Goal: Information Seeking & Learning: Learn about a topic

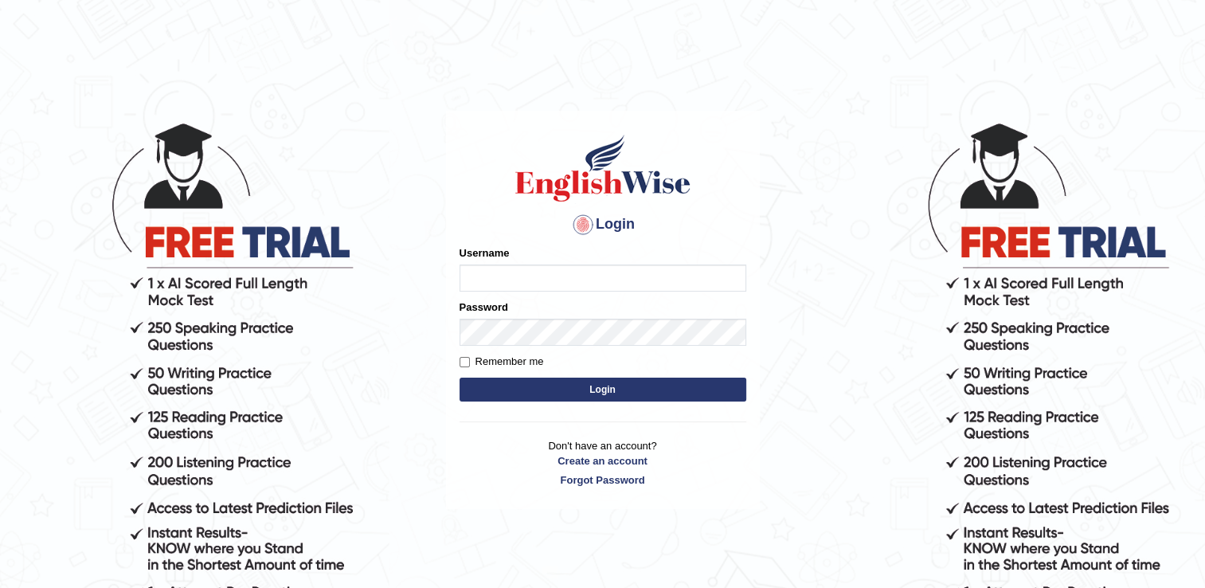
type input "RomulojrNepangue"
click at [656, 384] on button "Login" at bounding box center [603, 390] width 287 height 24
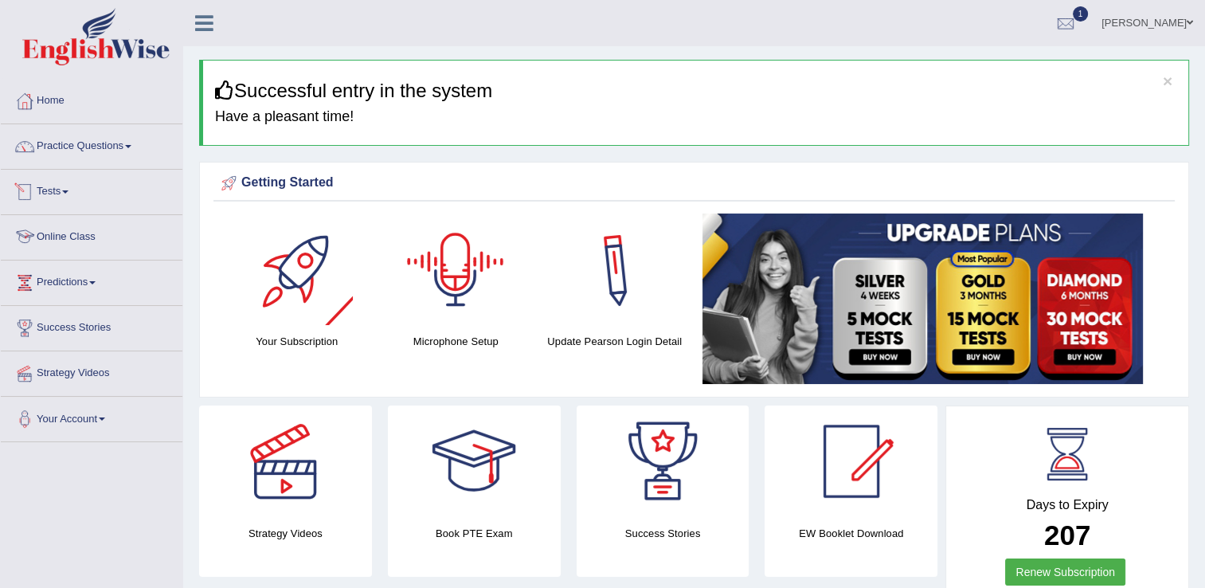
click at [99, 234] on link "Online Class" at bounding box center [92, 235] width 182 height 40
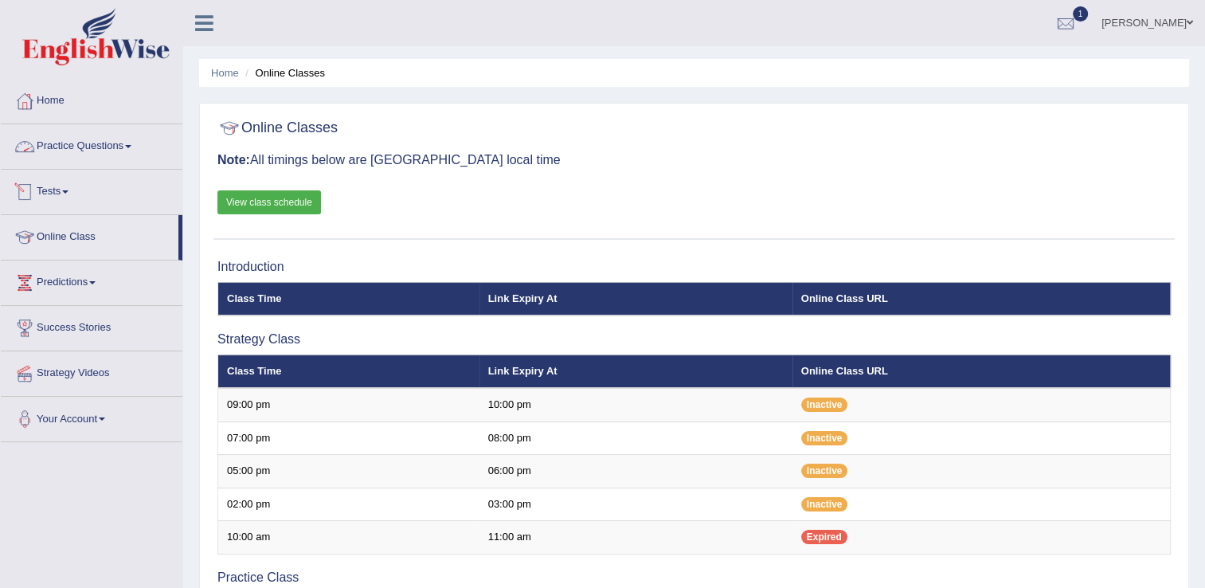
click at [131, 145] on span at bounding box center [128, 146] width 6 height 3
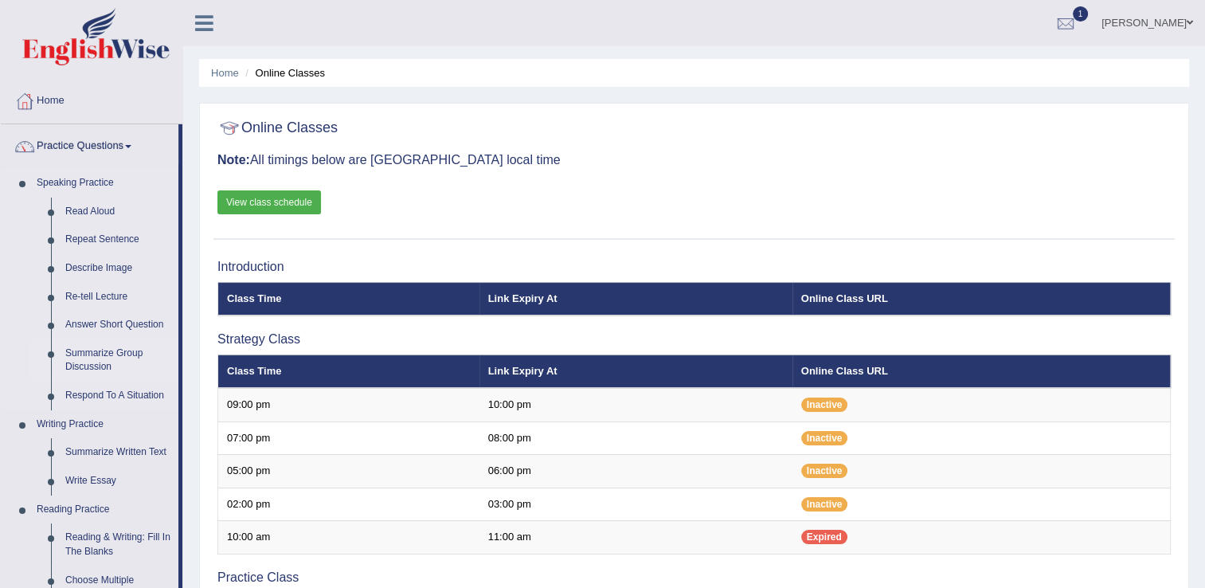
click at [130, 348] on link "Summarize Group Discussion" at bounding box center [118, 360] width 120 height 42
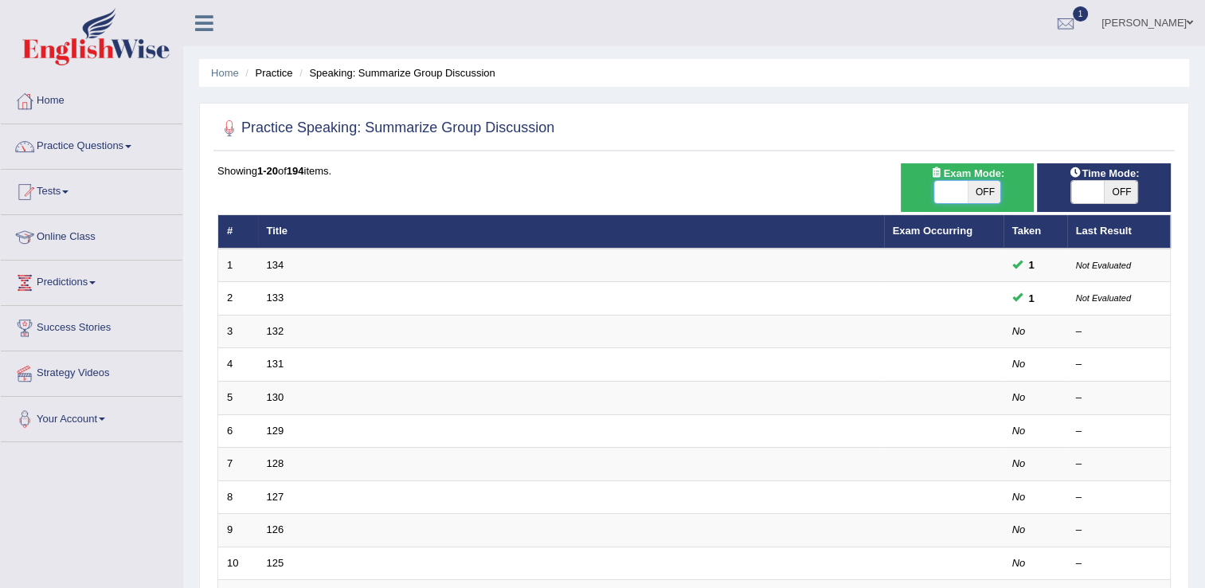
click at [944, 199] on span at bounding box center [950, 192] width 33 height 22
checkbox input "true"
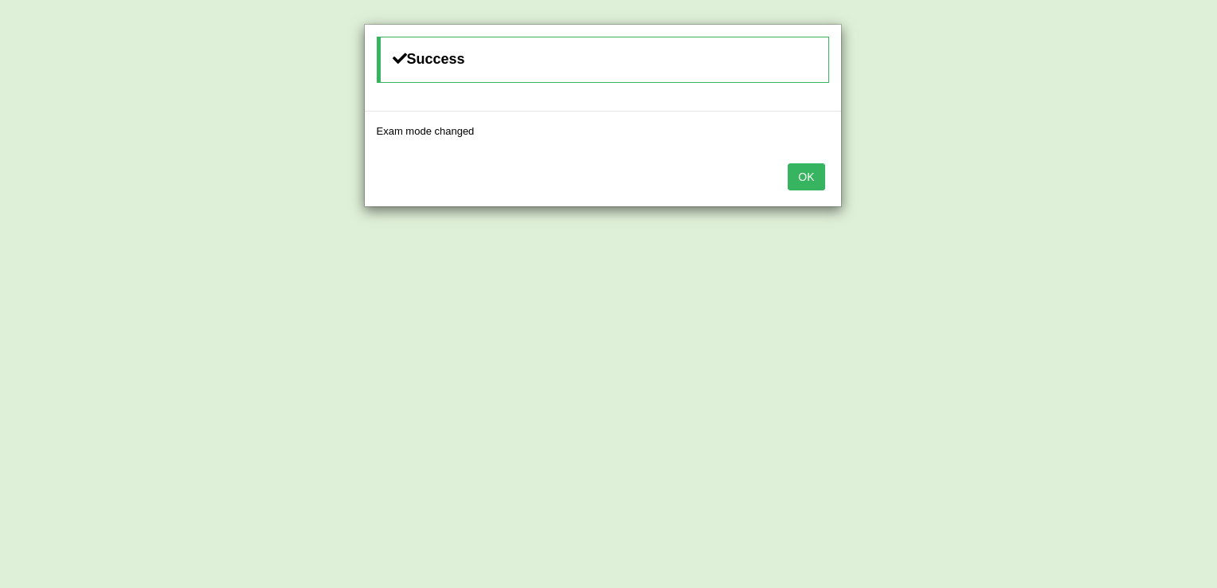
click at [812, 176] on button "OK" at bounding box center [806, 176] width 37 height 27
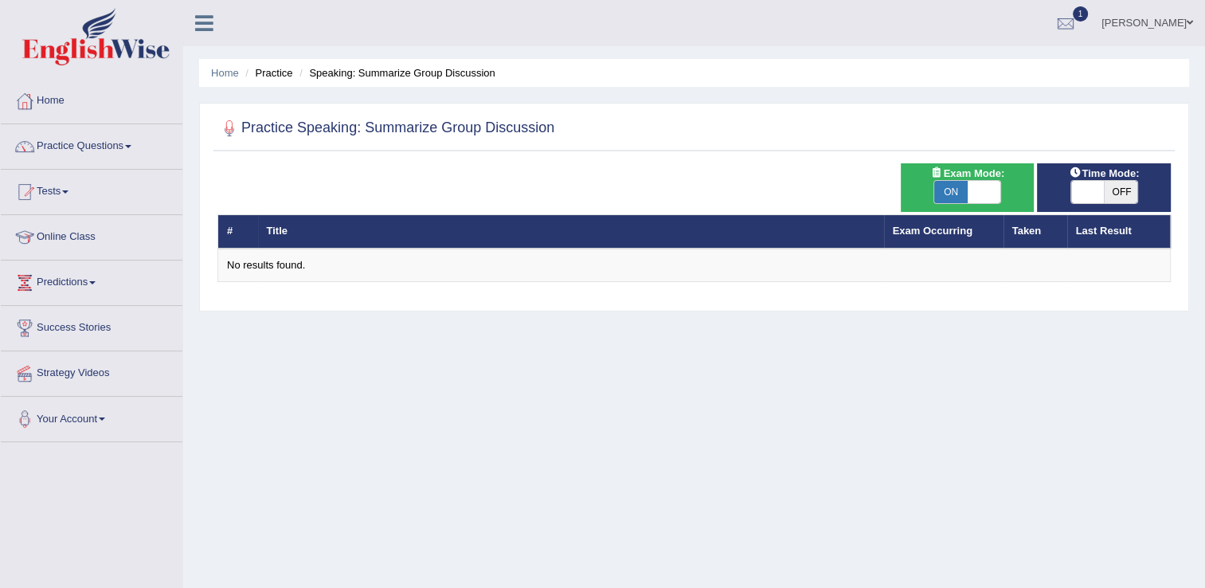
click at [1115, 194] on span "OFF" at bounding box center [1120, 192] width 33 height 22
checkbox input "true"
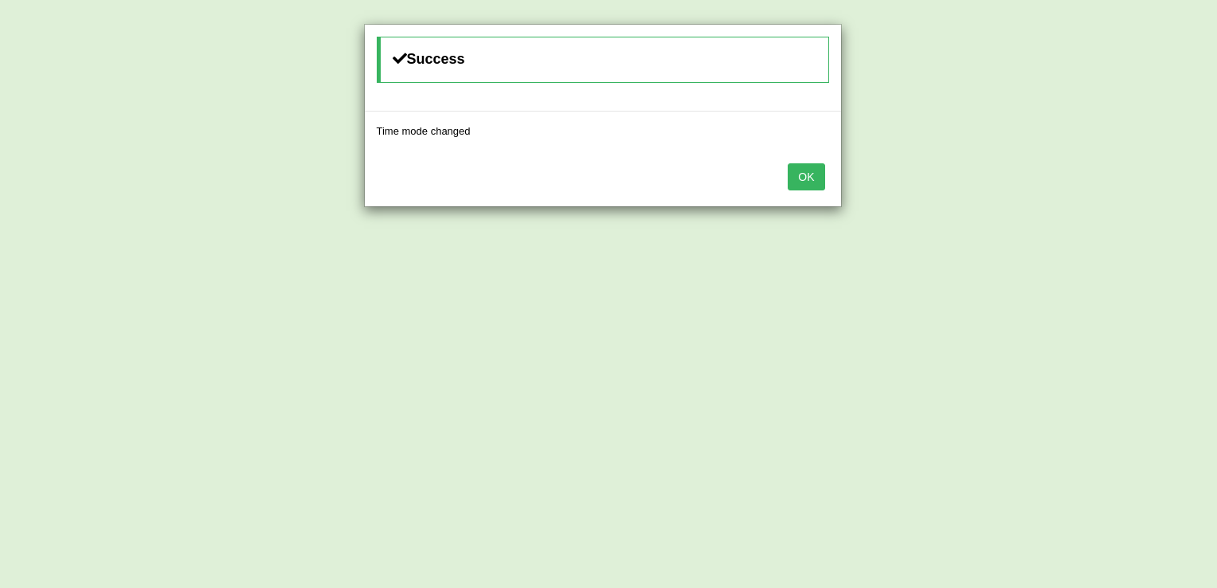
click at [807, 176] on button "OK" at bounding box center [806, 176] width 37 height 27
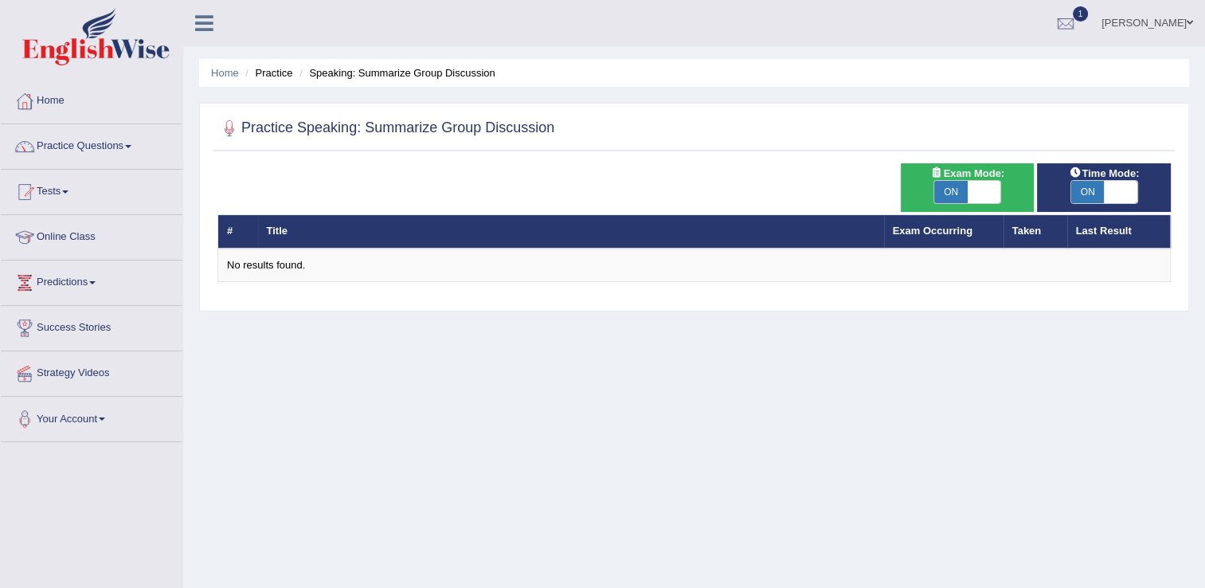
click at [968, 190] on div "ON OFF" at bounding box center [984, 192] width 100 height 22
click at [956, 196] on span "ON" at bounding box center [950, 192] width 33 height 22
checkbox input "false"
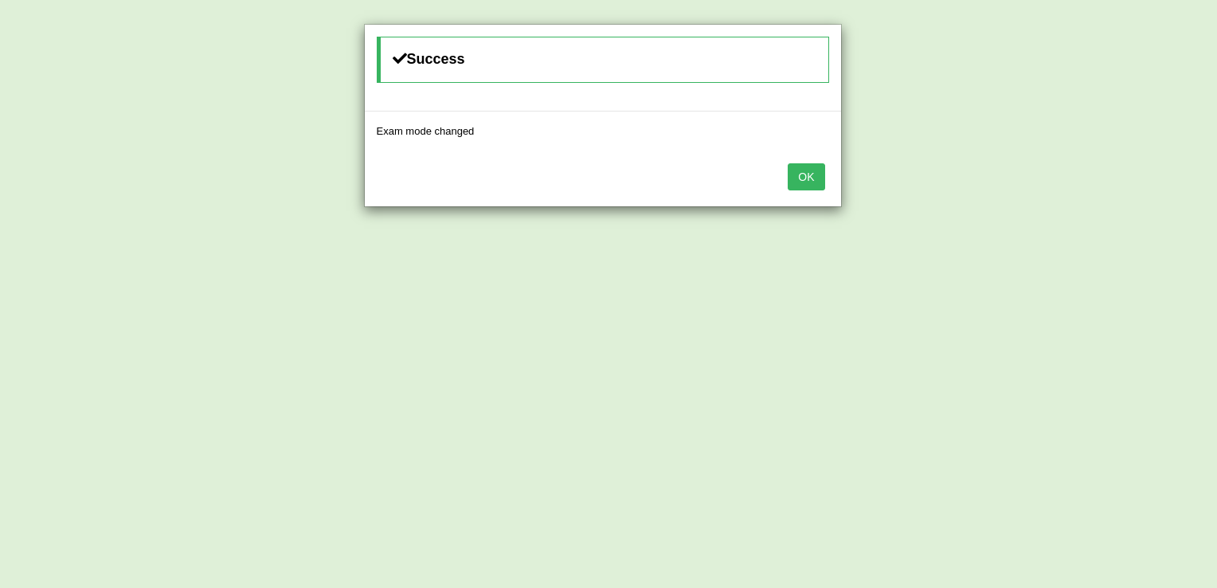
click at [989, 190] on div "Success Exam mode changed OK" at bounding box center [608, 294] width 1217 height 588
click at [808, 183] on button "OK" at bounding box center [806, 176] width 37 height 27
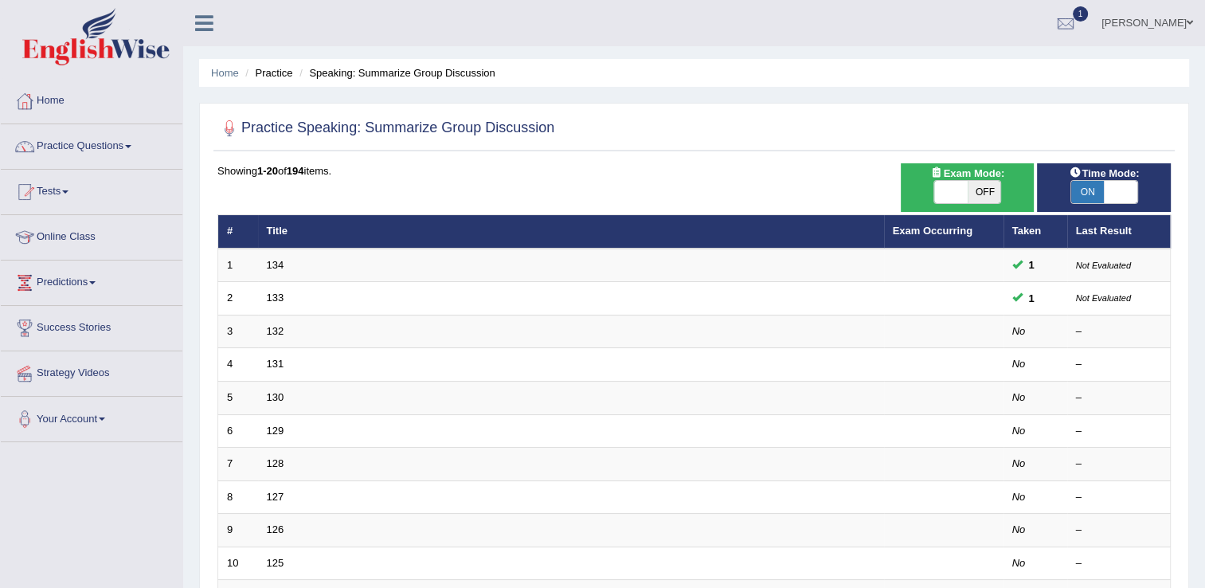
click at [1091, 192] on span "ON" at bounding box center [1087, 192] width 33 height 22
checkbox input "false"
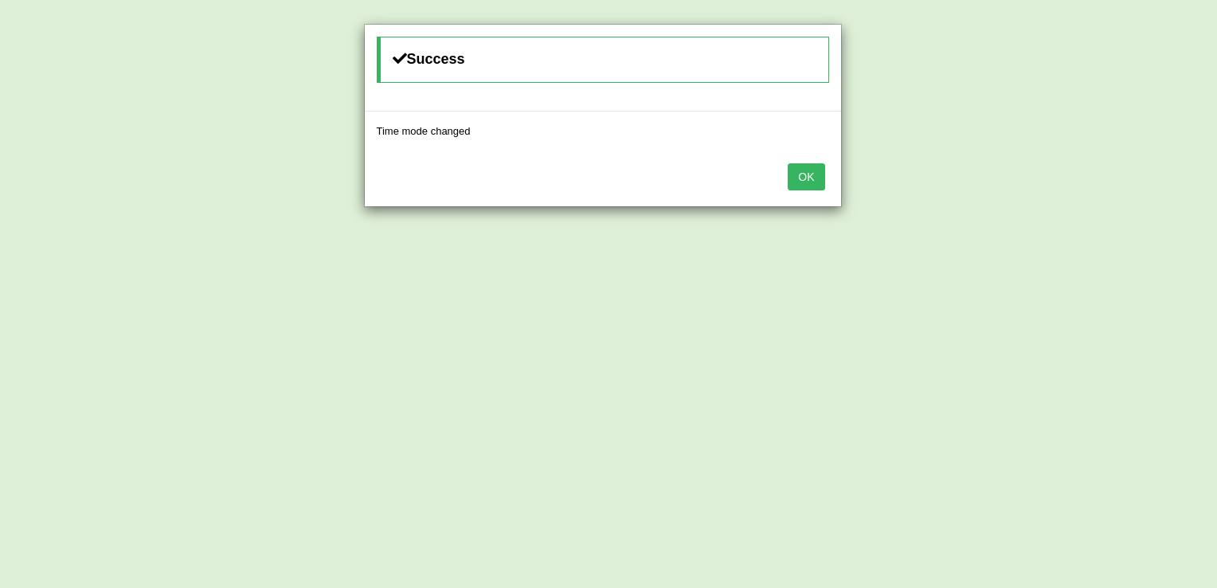
click at [799, 170] on button "OK" at bounding box center [806, 176] width 37 height 27
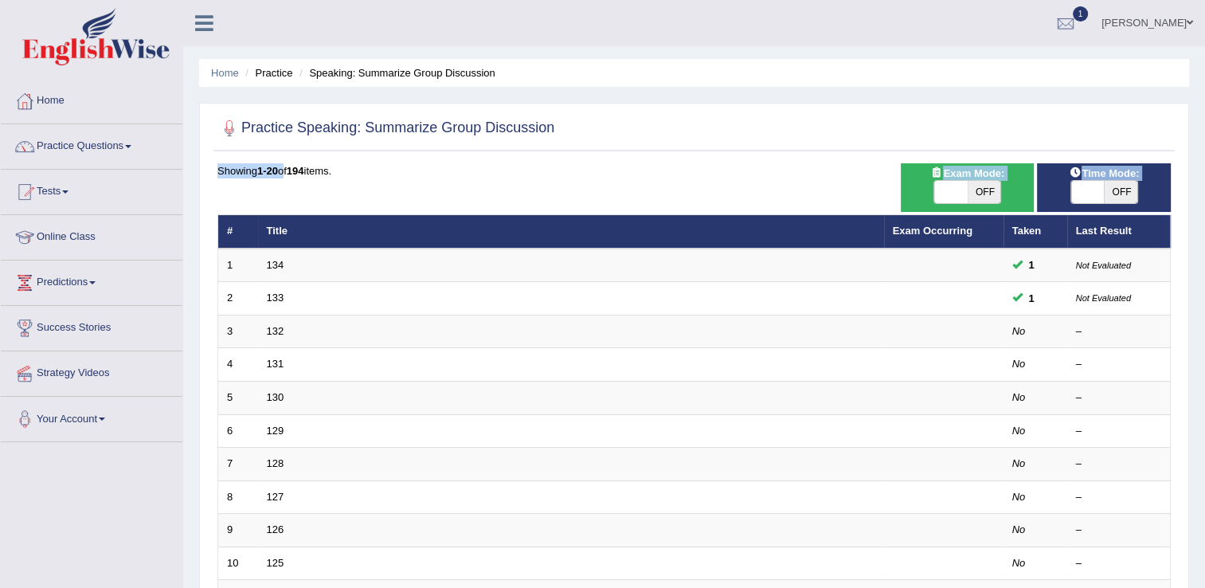
drag, startPoint x: 287, startPoint y: 165, endPoint x: 295, endPoint y: 186, distance: 22.9
click at [295, 186] on div "Practice Speaking: Summarize Group Discussion Time Mode: ON OFF Exam Mode: ON O…" at bounding box center [694, 553] width 990 height 900
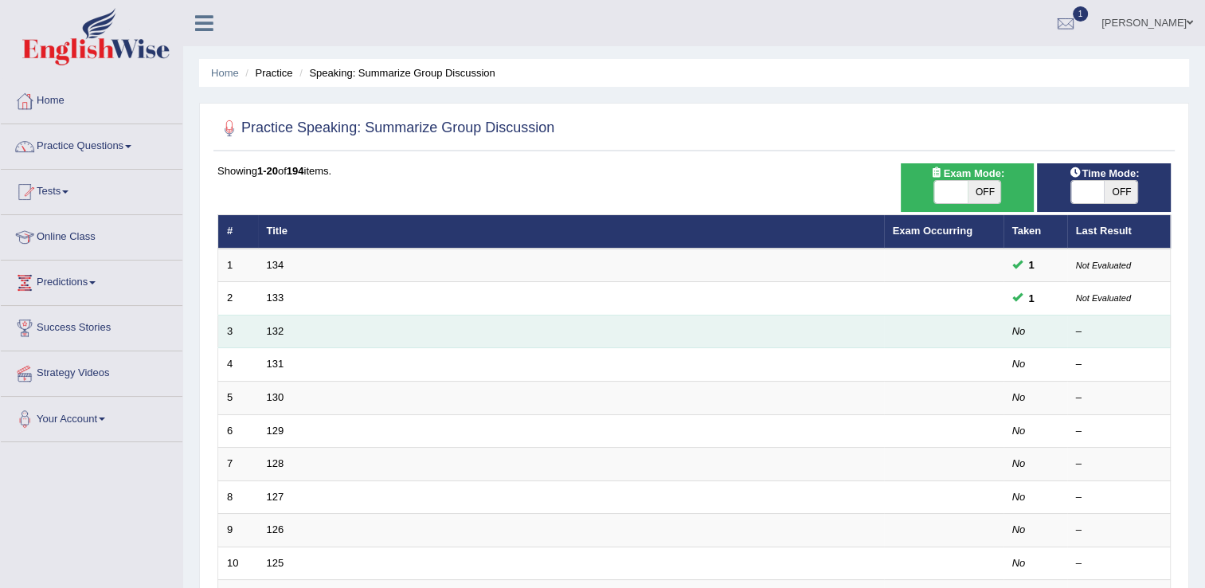
click at [280, 336] on td "132" at bounding box center [571, 331] width 626 height 33
click at [275, 331] on link "132" at bounding box center [276, 331] width 18 height 12
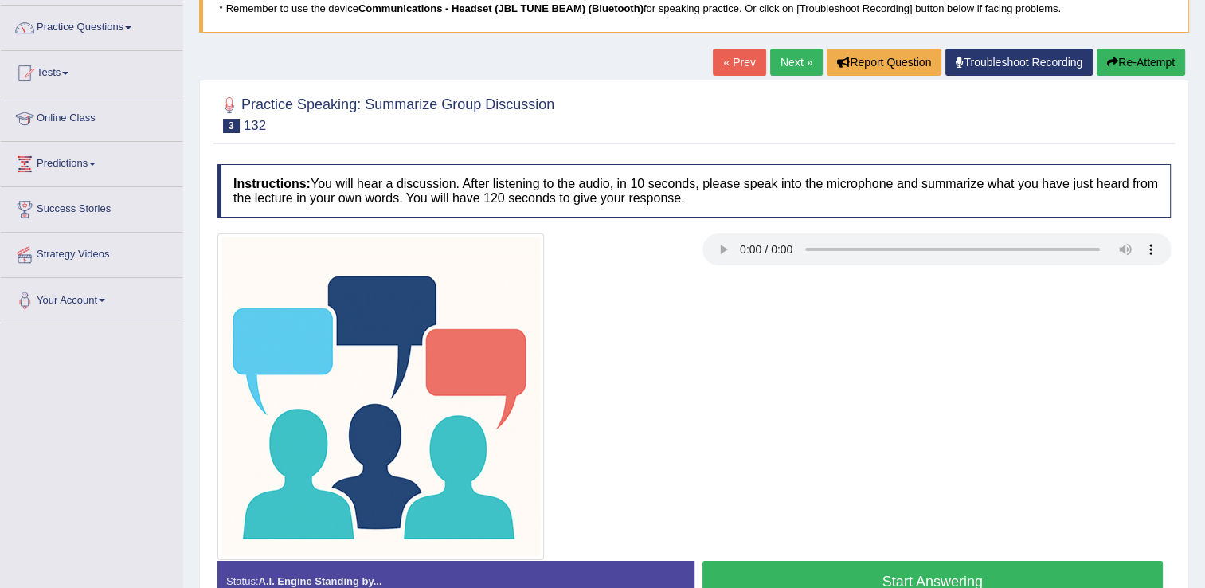
scroll to position [159, 0]
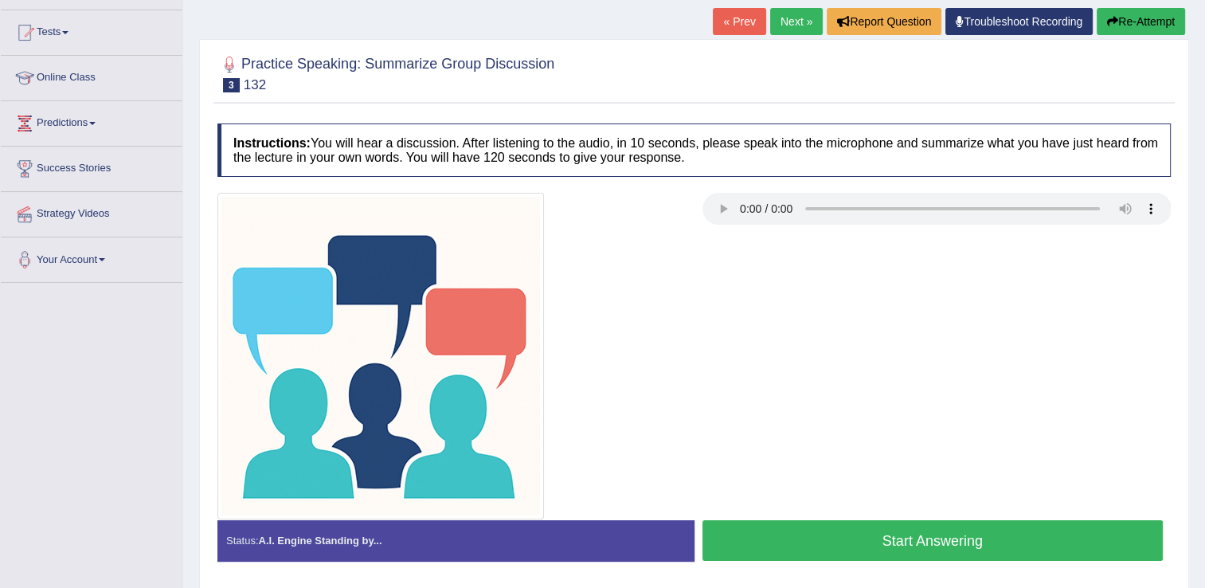
click at [937, 537] on button "Start Answering" at bounding box center [933, 540] width 461 height 41
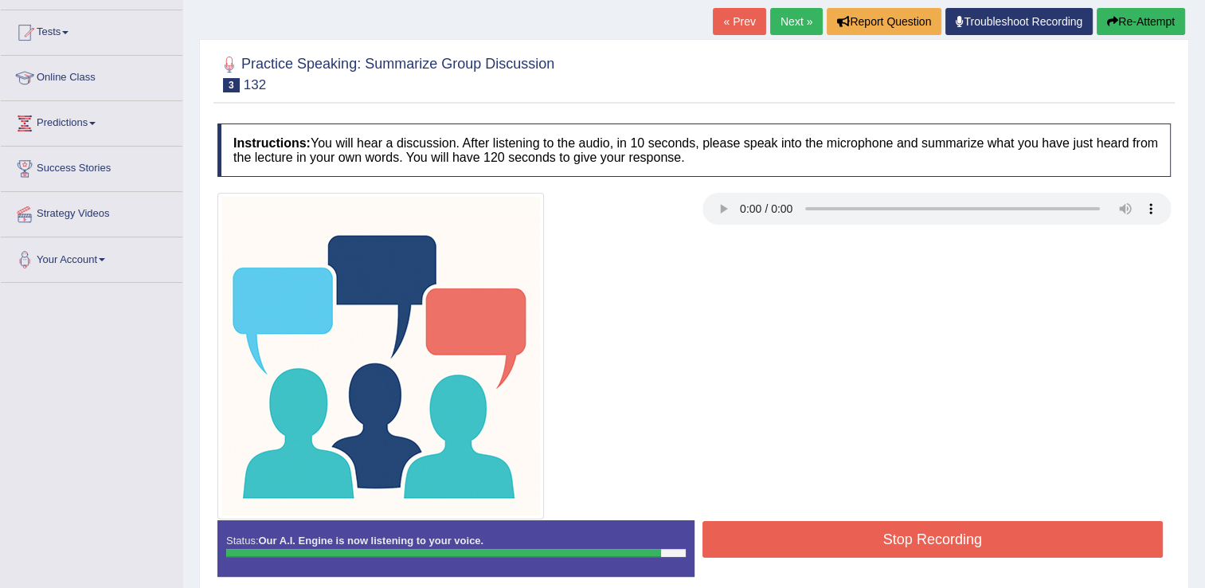
click at [937, 537] on button "Stop Recording" at bounding box center [933, 539] width 461 height 37
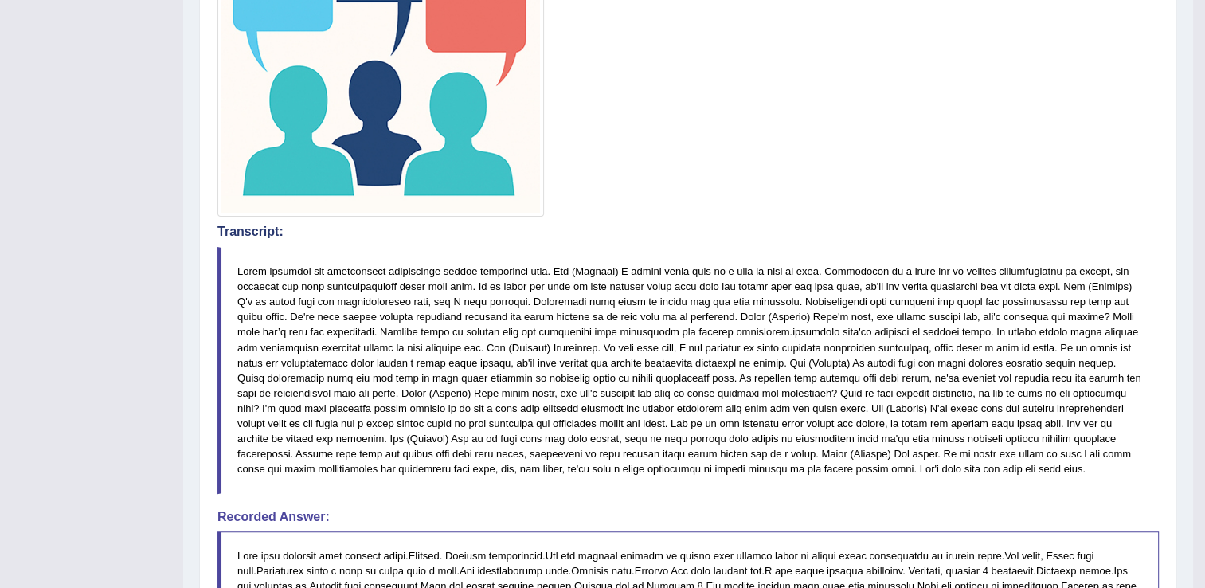
scroll to position [64, 0]
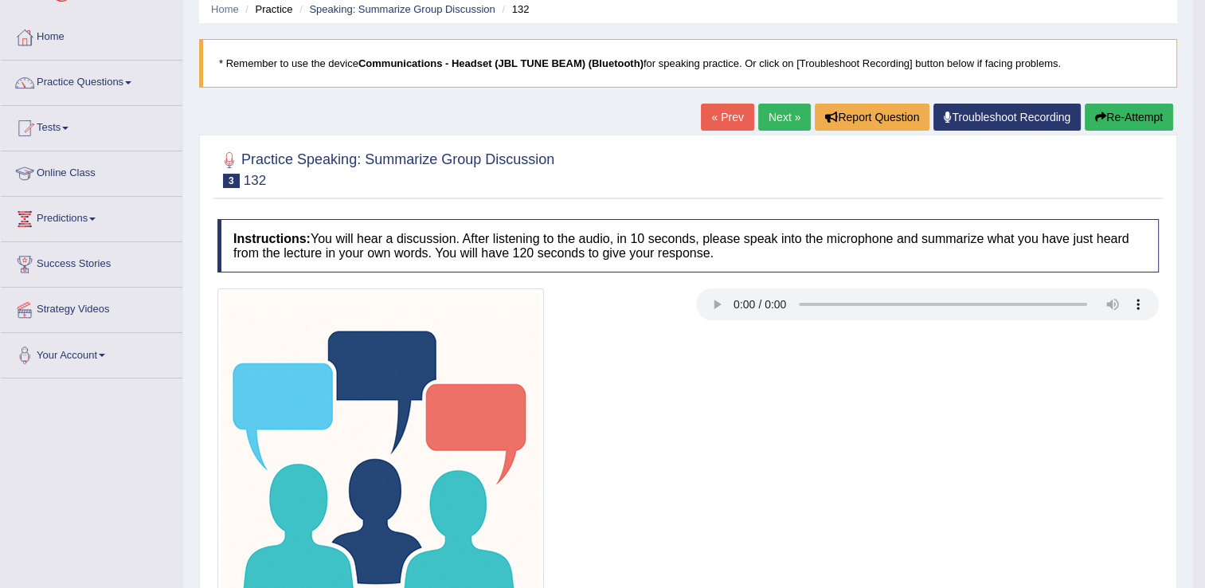
click at [778, 119] on link "Next »" at bounding box center [784, 117] width 53 height 27
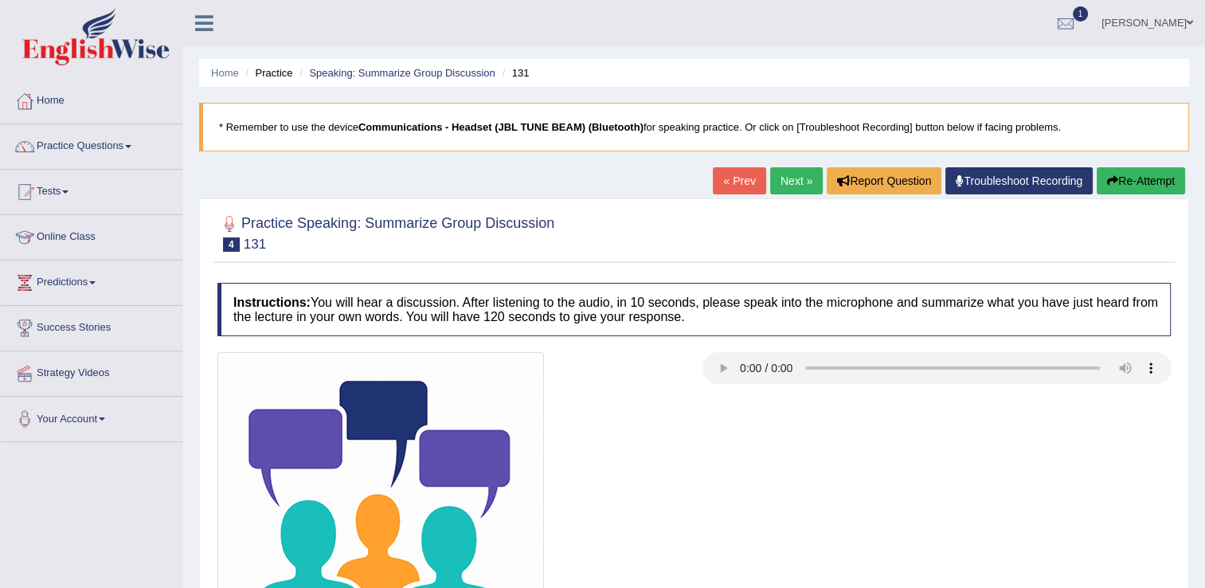
click at [1147, 194] on div "« Prev Next » Report Question Troubleshoot Recording Re-Attempt" at bounding box center [951, 182] width 476 height 31
click at [1153, 185] on button "Re-Attempt" at bounding box center [1141, 180] width 88 height 27
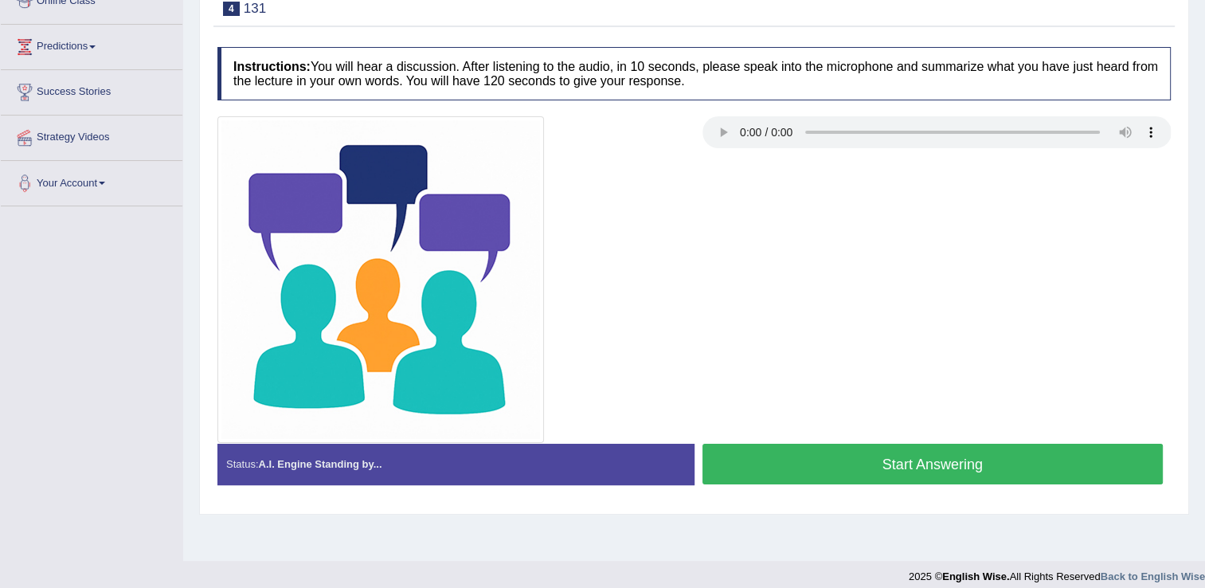
scroll to position [239, 0]
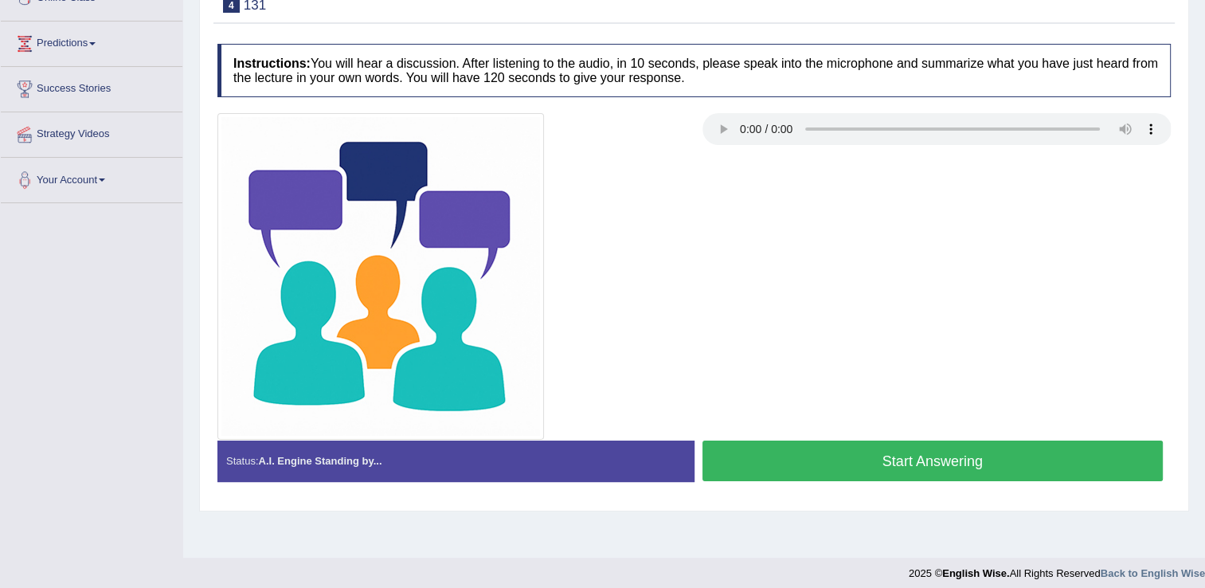
click at [918, 451] on button "Start Answering" at bounding box center [933, 461] width 461 height 41
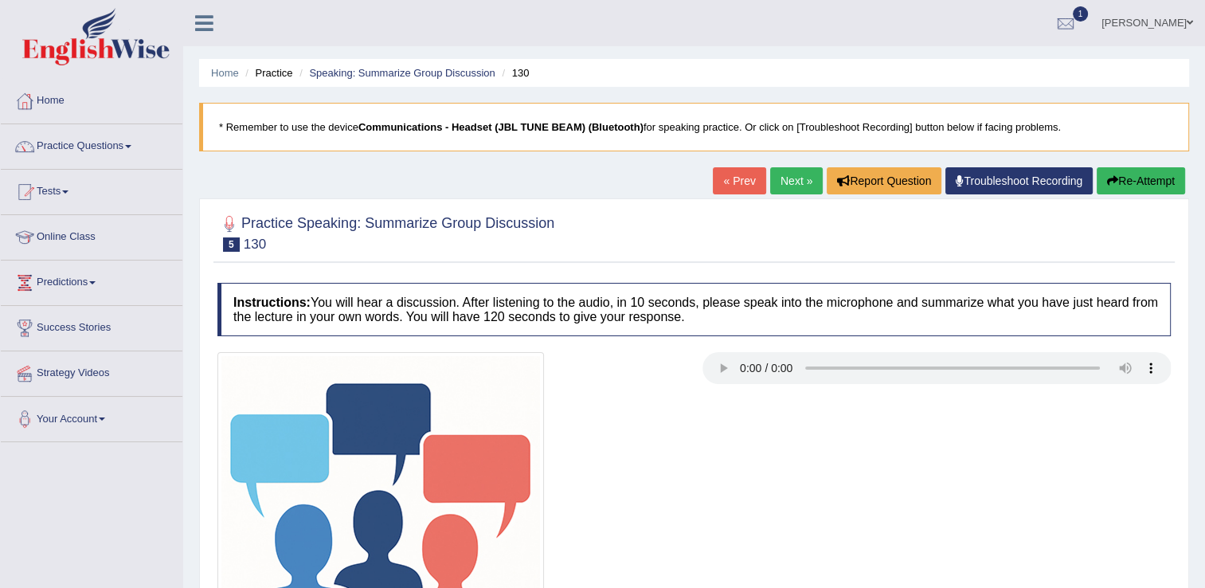
click at [1137, 173] on button "Re-Attempt" at bounding box center [1141, 180] width 88 height 27
click at [1144, 179] on button "Re-Attempt" at bounding box center [1141, 180] width 88 height 27
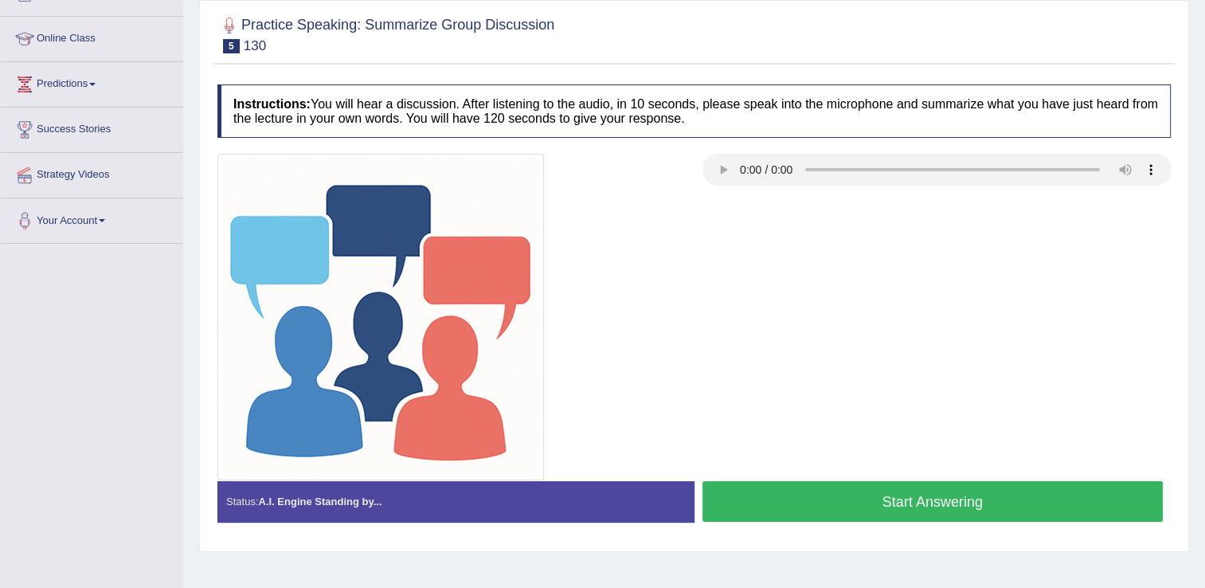
scroll to position [249, 0]
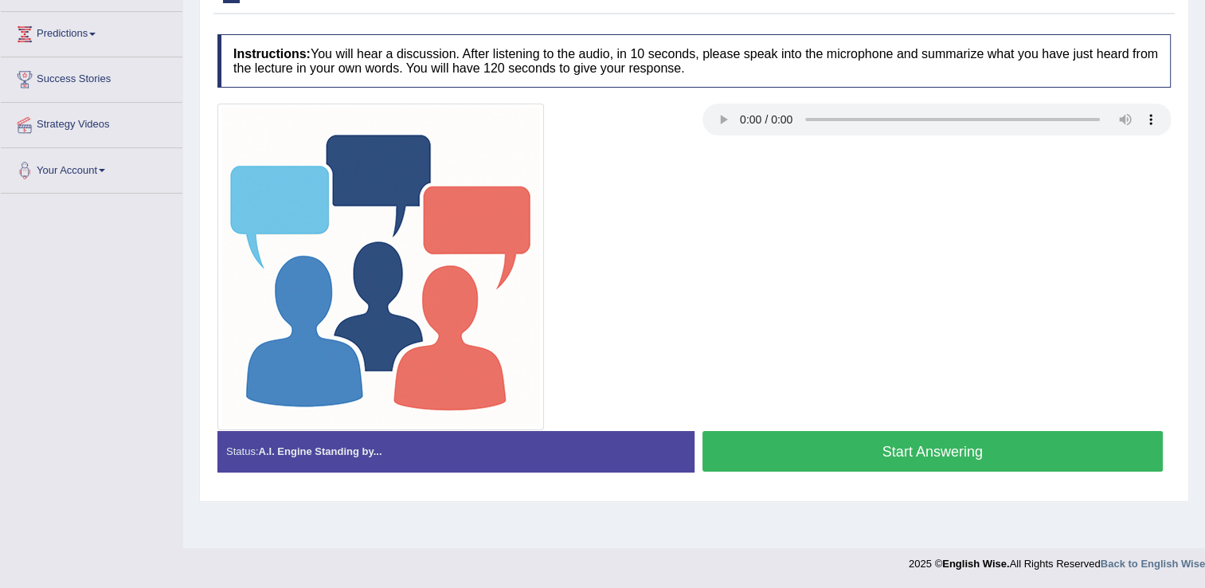
click at [977, 447] on button "Start Answering" at bounding box center [933, 451] width 461 height 41
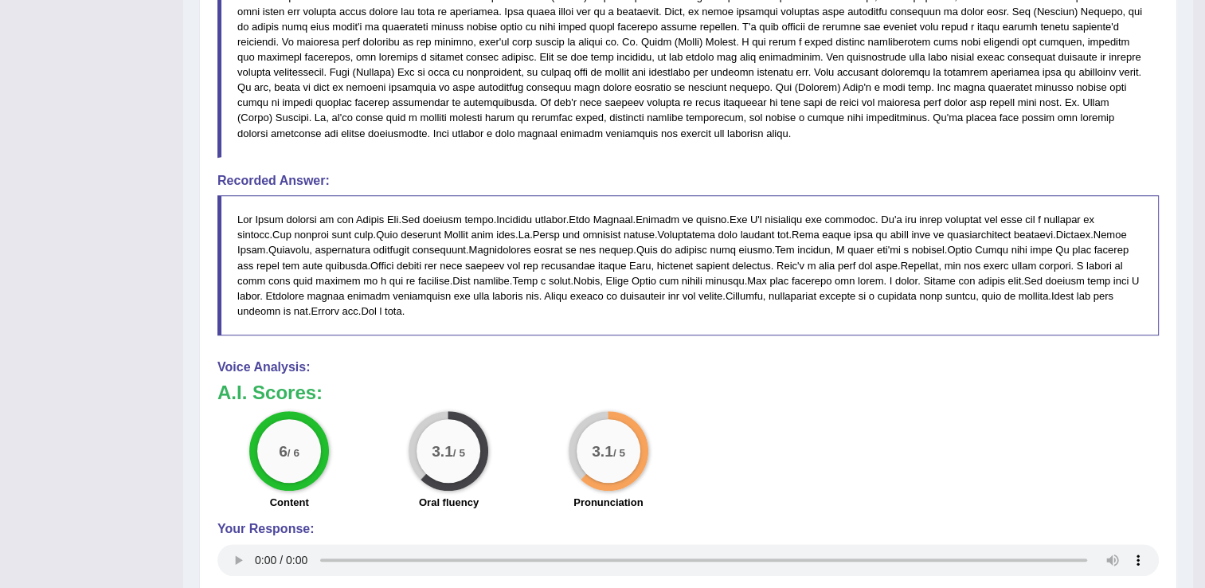
scroll to position [716, 0]
